Goal: Task Accomplishment & Management: Manage account settings

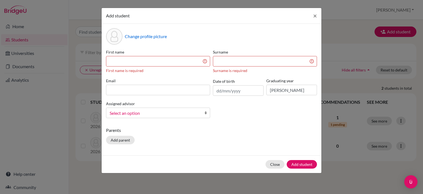
type input "[PERSON_NAME]"
drag, startPoint x: 0, startPoint y: 0, endPoint x: 136, endPoint y: 59, distance: 148.1
click at [136, 59] on input at bounding box center [158, 61] width 104 height 10
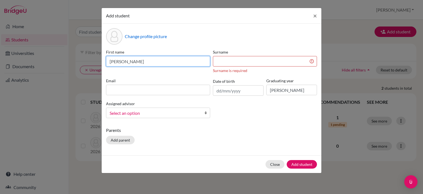
type input "[PERSON_NAME]"
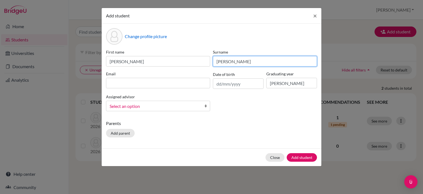
type input "Escobedo"
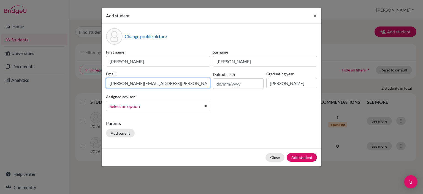
type input "juan.escobedo-st@decrolyamericano.edu.gt"
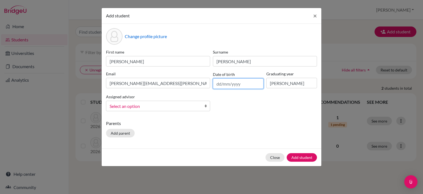
click at [220, 84] on input "text" at bounding box center [238, 83] width 51 height 10
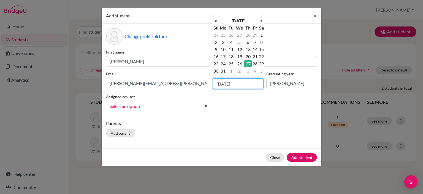
type input "27/03/2008"
click at [280, 83] on input "Juan" at bounding box center [291, 83] width 51 height 10
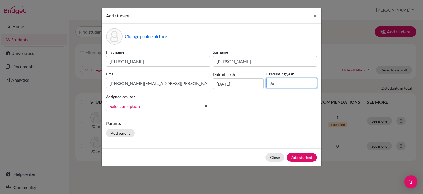
type input "J"
type input "2006"
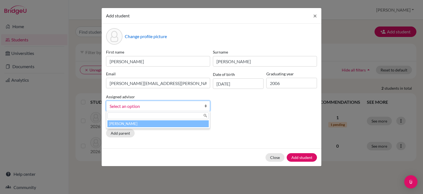
click at [184, 107] on span "Select an option" at bounding box center [155, 105] width 90 height 7
click at [167, 125] on li "Perez, Waleska" at bounding box center [157, 123] width 101 height 7
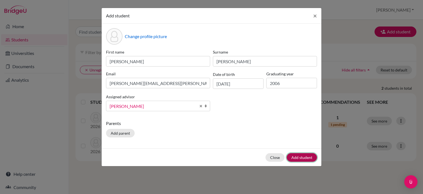
click at [300, 157] on button "Add student" at bounding box center [302, 157] width 30 height 9
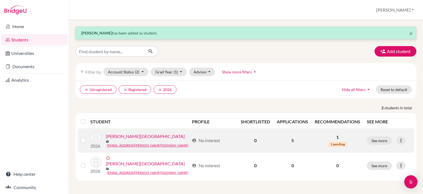
click at [340, 142] on span "1 pending" at bounding box center [337, 144] width 19 height 6
click at [373, 138] on button "See more" at bounding box center [379, 140] width 25 height 9
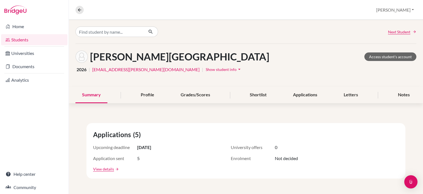
click at [373, 138] on div "Applications (5)" at bounding box center [246, 134] width 306 height 10
click at [14, 26] on link "Home" at bounding box center [34, 26] width 66 height 11
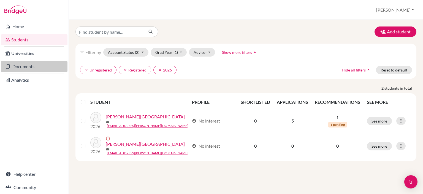
click at [20, 63] on link "Documents" at bounding box center [34, 66] width 66 height 11
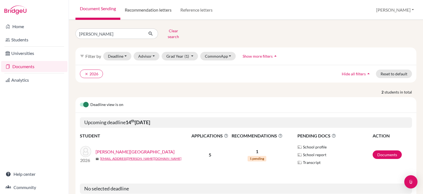
click at [157, 10] on link "Recommendation letters" at bounding box center [148, 10] width 56 height 20
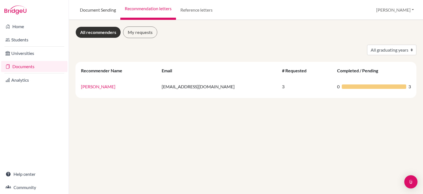
click at [96, 15] on link "Document Sending" at bounding box center [97, 10] width 45 height 20
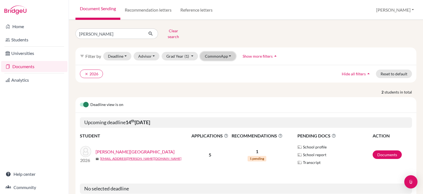
click at [215, 54] on button "CommonApp" at bounding box center [218, 56] width 36 height 9
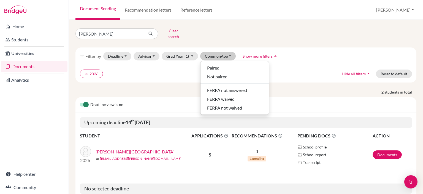
click at [113, 10] on link "Document Sending" at bounding box center [97, 10] width 45 height 20
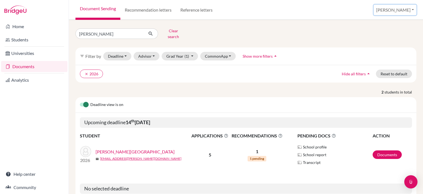
click at [411, 10] on button "[PERSON_NAME]" at bounding box center [395, 10] width 43 height 10
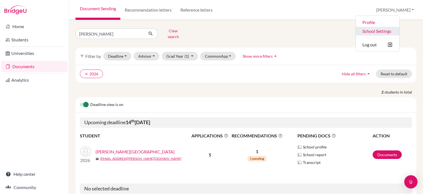
click at [391, 28] on link "School Settings" at bounding box center [378, 31] width 44 height 9
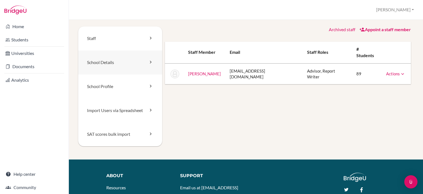
click at [107, 60] on link "School Details" at bounding box center [120, 62] width 84 height 24
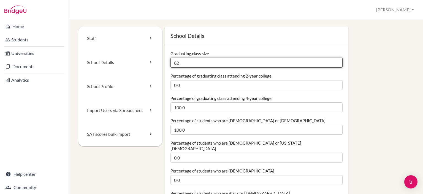
click at [186, 63] on input "82" at bounding box center [256, 63] width 172 height 10
type input "8"
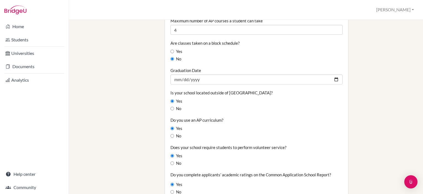
scroll to position [424, 0]
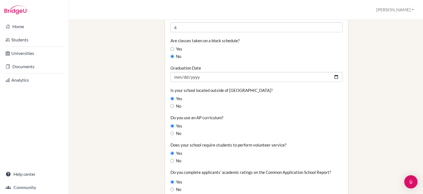
type input "71"
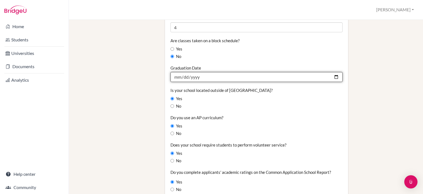
click at [207, 73] on input "2025-05-31" at bounding box center [256, 77] width 172 height 10
click at [332, 73] on input "2025-05-31" at bounding box center [256, 77] width 172 height 10
type input "[DATE]"
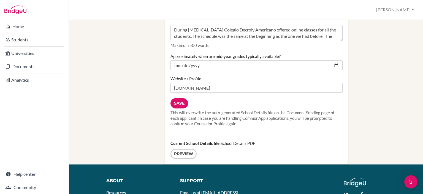
scroll to position [733, 0]
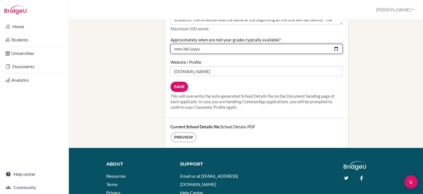
click at [332, 44] on input "2025-01-10" at bounding box center [256, 49] width 172 height 10
type input "2026-01-09"
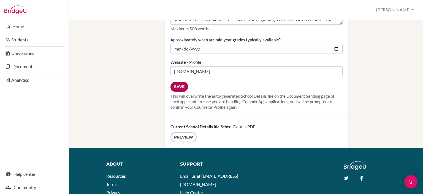
click at [177, 82] on input "Save" at bounding box center [179, 87] width 18 height 10
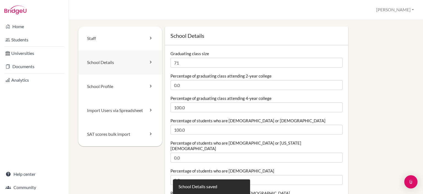
click at [115, 63] on link "School Details" at bounding box center [120, 62] width 84 height 24
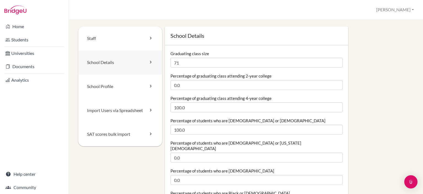
click at [145, 59] on link "School Details" at bounding box center [120, 62] width 84 height 24
click at [115, 61] on link "School Details" at bounding box center [120, 62] width 84 height 24
click at [109, 81] on link "School Profile" at bounding box center [120, 86] width 84 height 24
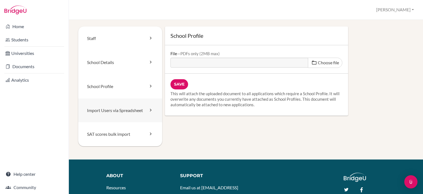
click at [111, 111] on link "Import Users via Spreadsheet" at bounding box center [120, 110] width 84 height 24
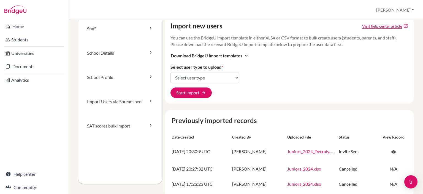
scroll to position [11, 0]
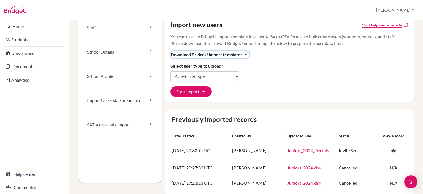
click at [240, 53] on span "Download BridgeU import templates" at bounding box center [207, 54] width 72 height 7
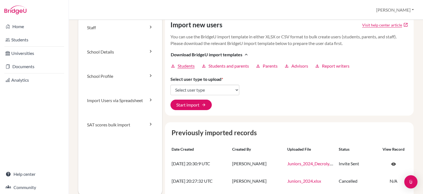
click at [186, 65] on span "Students" at bounding box center [186, 66] width 17 height 7
